Goal: Check status: Check status

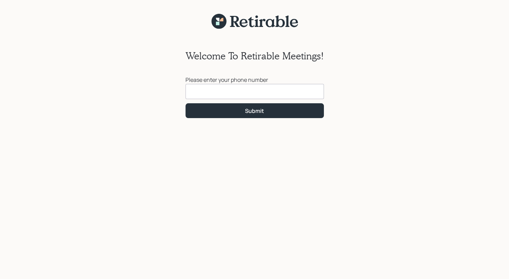
click at [230, 93] on input at bounding box center [254, 91] width 138 height 15
type input "[PHONE_NUMBER]"
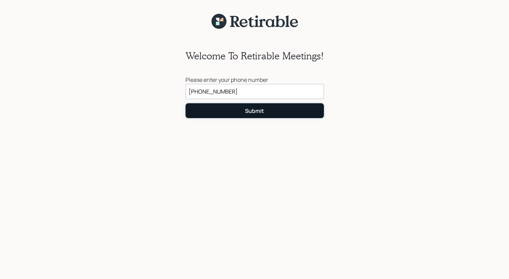
click at [273, 113] on button "Submit" at bounding box center [254, 110] width 138 height 15
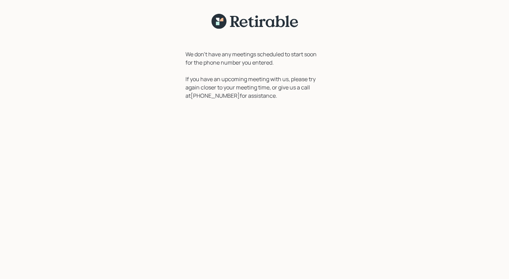
drag, startPoint x: 120, startPoint y: 116, endPoint x: 5, endPoint y: 67, distance: 124.5
click at [5, 67] on div "We don't have any meetings scheduled to start soon for the phone number you ent…" at bounding box center [254, 158] width 509 height 259
